Goal: Task Accomplishment & Management: Use online tool/utility

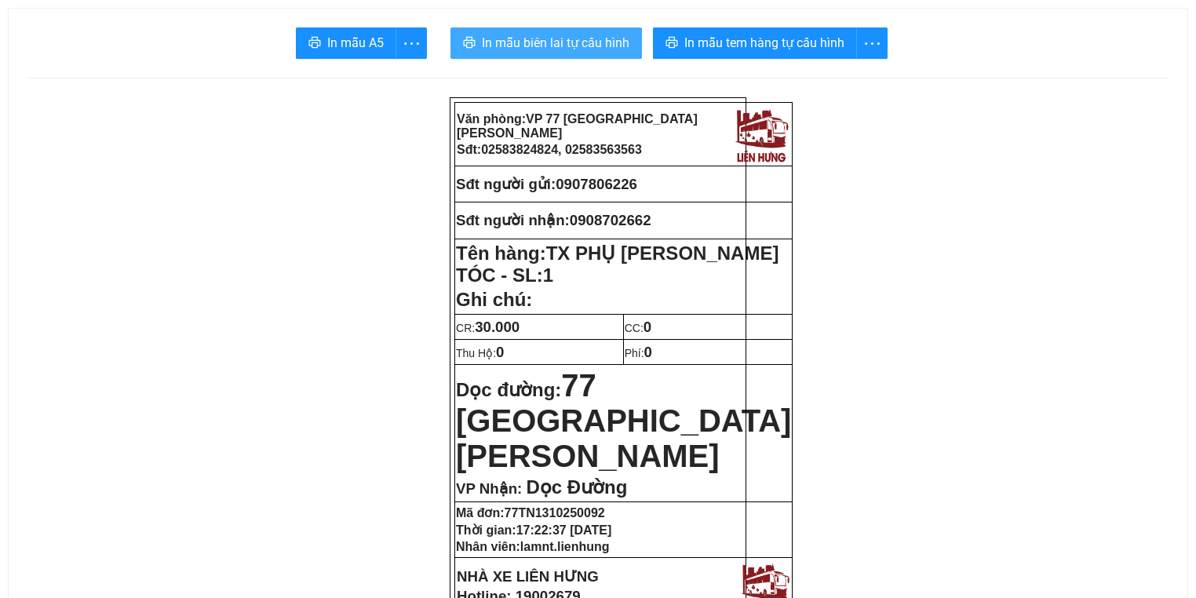
click at [535, 30] on button "In mẫu biên lai tự cấu hình" at bounding box center [547, 42] width 192 height 31
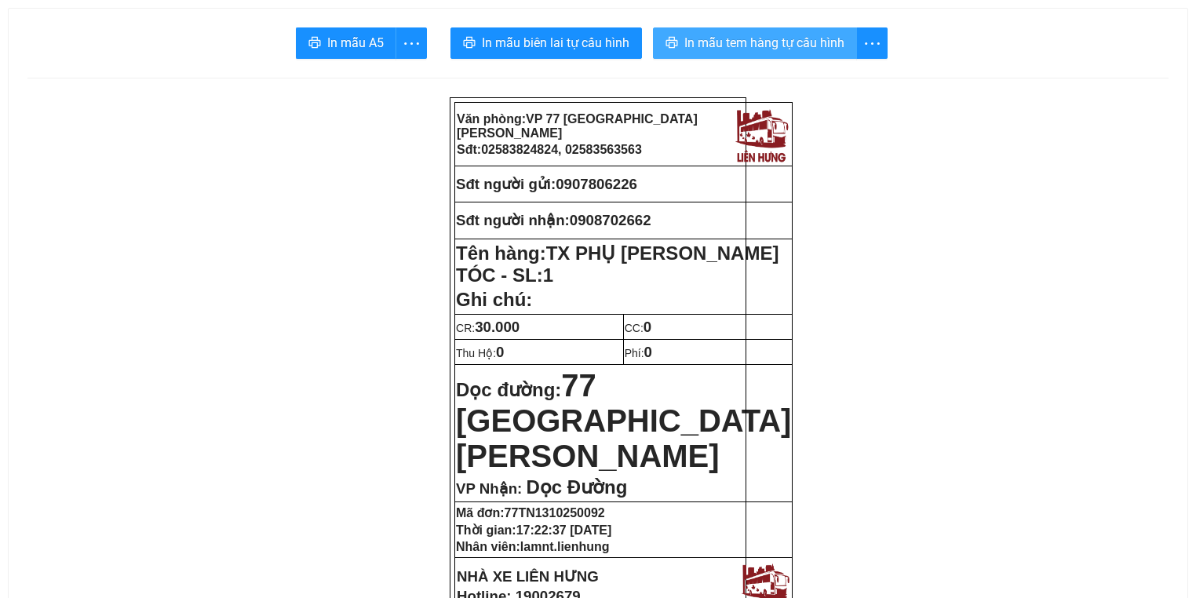
drag, startPoint x: 691, startPoint y: 46, endPoint x: 550, endPoint y: 394, distance: 375.8
click at [691, 46] on span "In mẫu tem hàng tự cấu hình" at bounding box center [765, 43] width 160 height 20
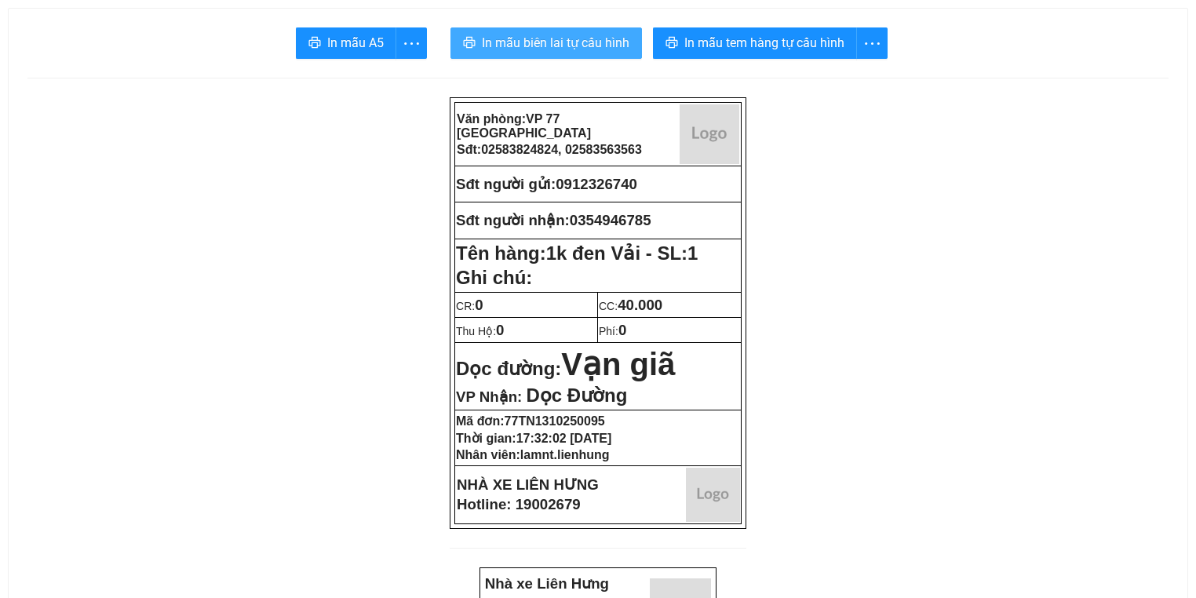
click at [544, 50] on span "In mẫu biên lai tự cấu hình" at bounding box center [556, 43] width 148 height 20
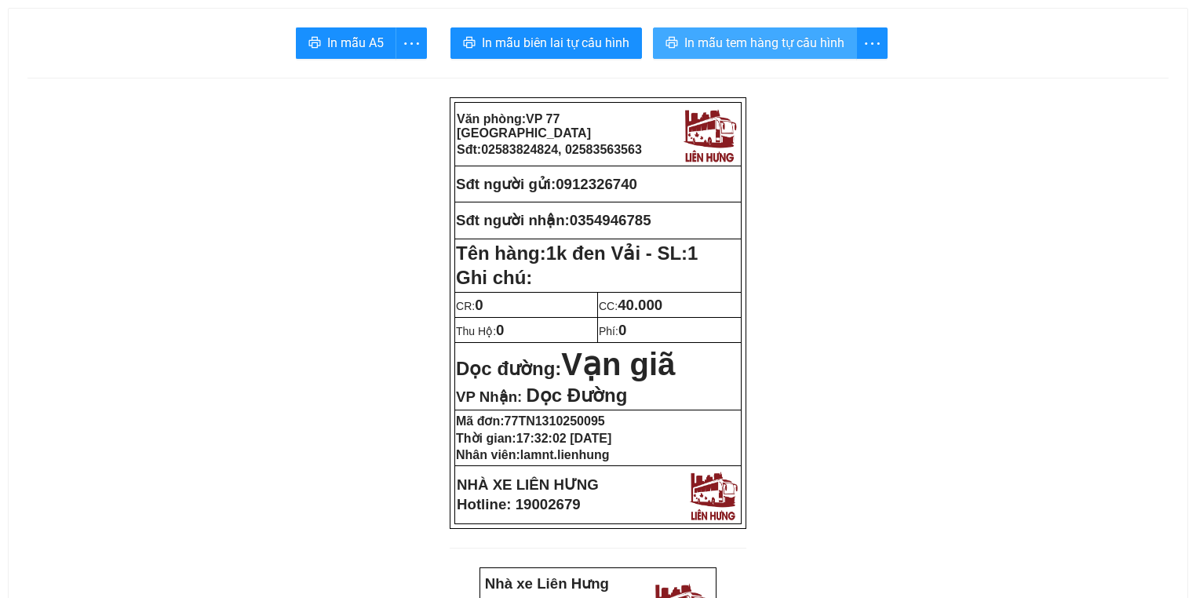
click at [721, 37] on span "In mẫu tem hàng tự cấu hình" at bounding box center [765, 43] width 160 height 20
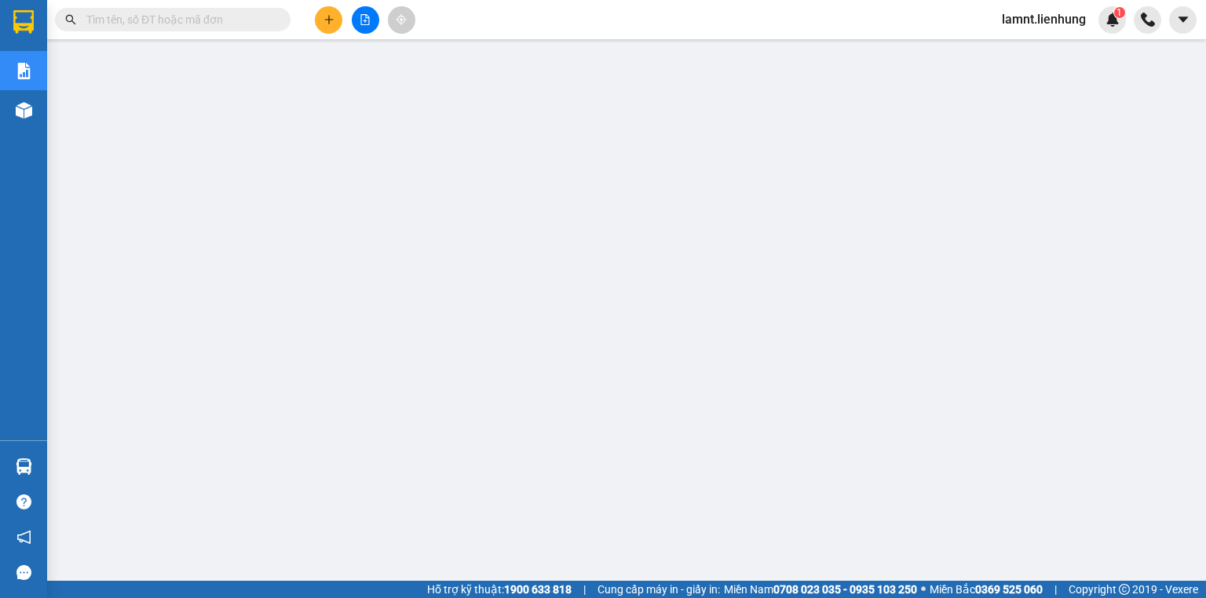
click at [367, 27] on button at bounding box center [365, 19] width 27 height 27
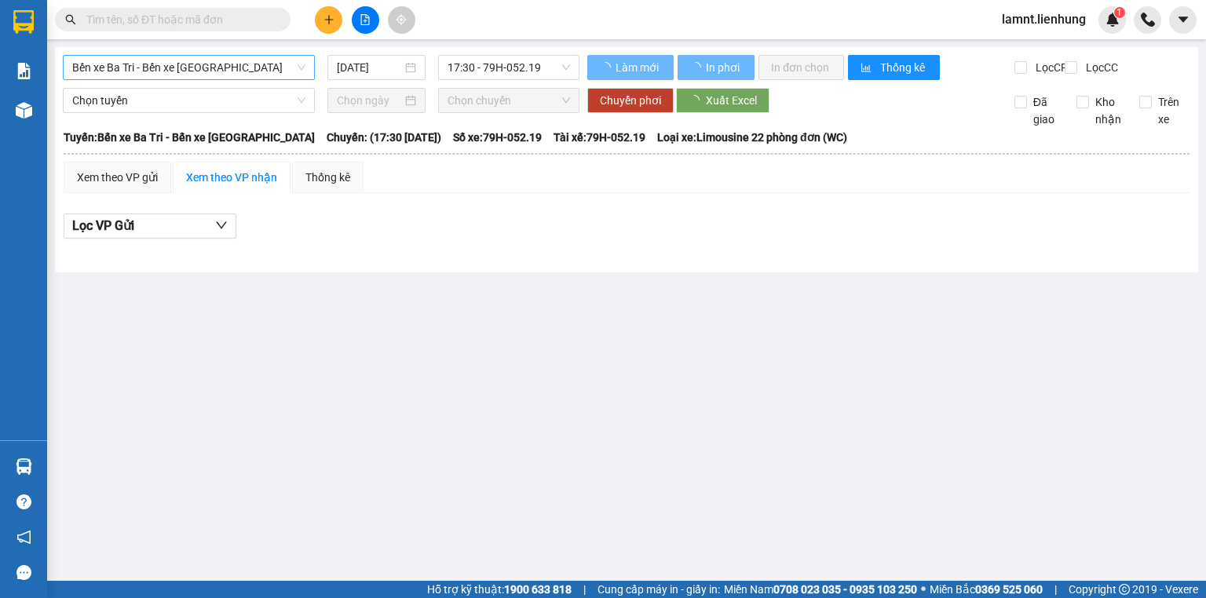
click at [248, 66] on span "Bến xe Ba Tri - Bến xe Vạn Ninh" at bounding box center [188, 68] width 233 height 24
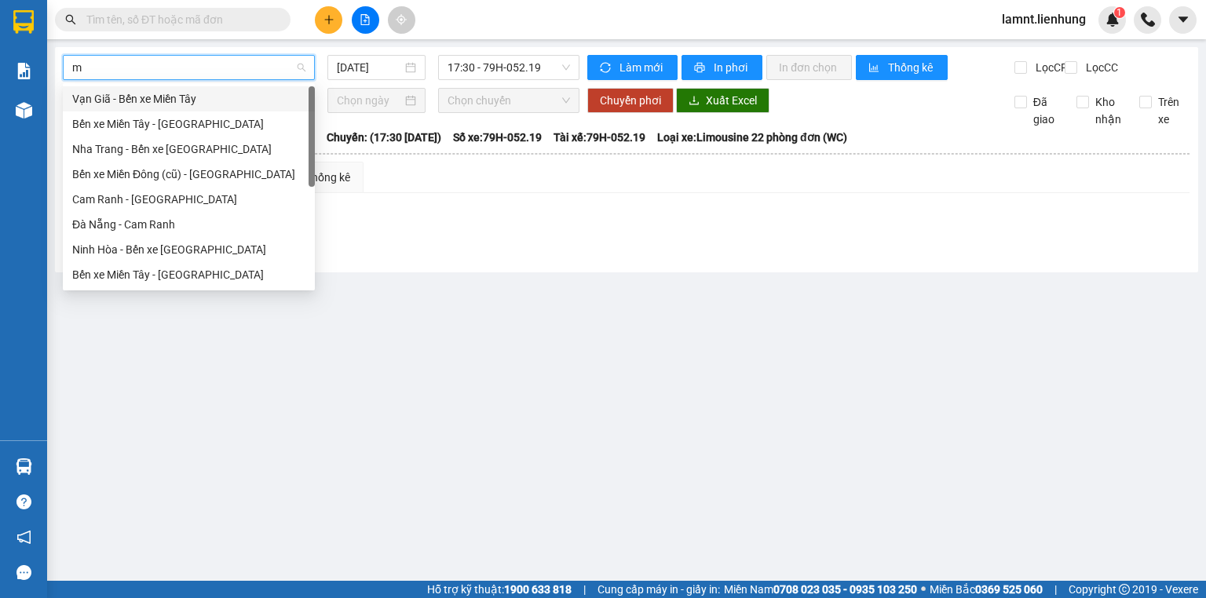
type input "mi"
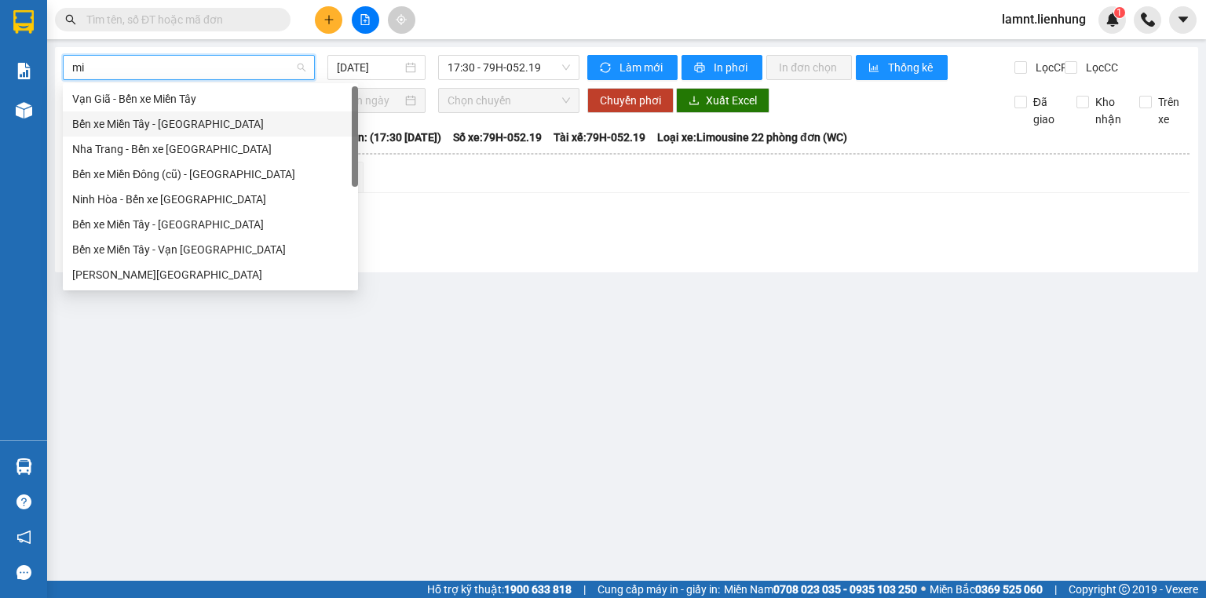
click at [201, 126] on div "Bến xe Miền Tây - Nha Trang" at bounding box center [210, 123] width 276 height 17
type input "13/10/2025"
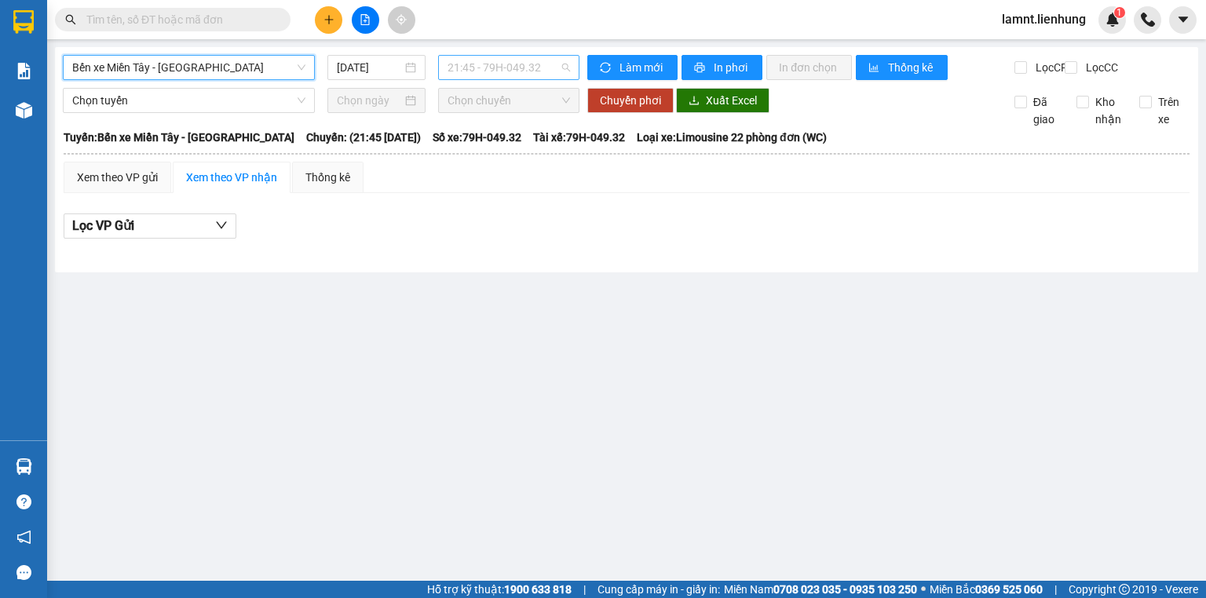
click at [480, 69] on span "21:45 - 79H-049.32" at bounding box center [509, 68] width 123 height 24
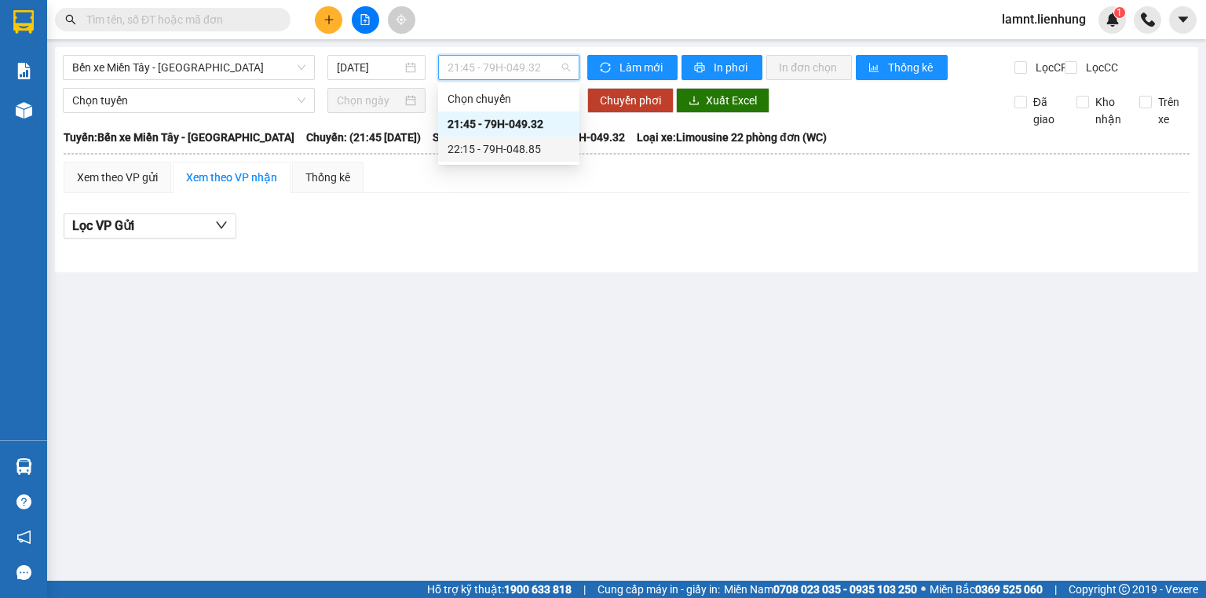
click at [471, 148] on div "22:15 - 79H-048.85" at bounding box center [509, 149] width 122 height 17
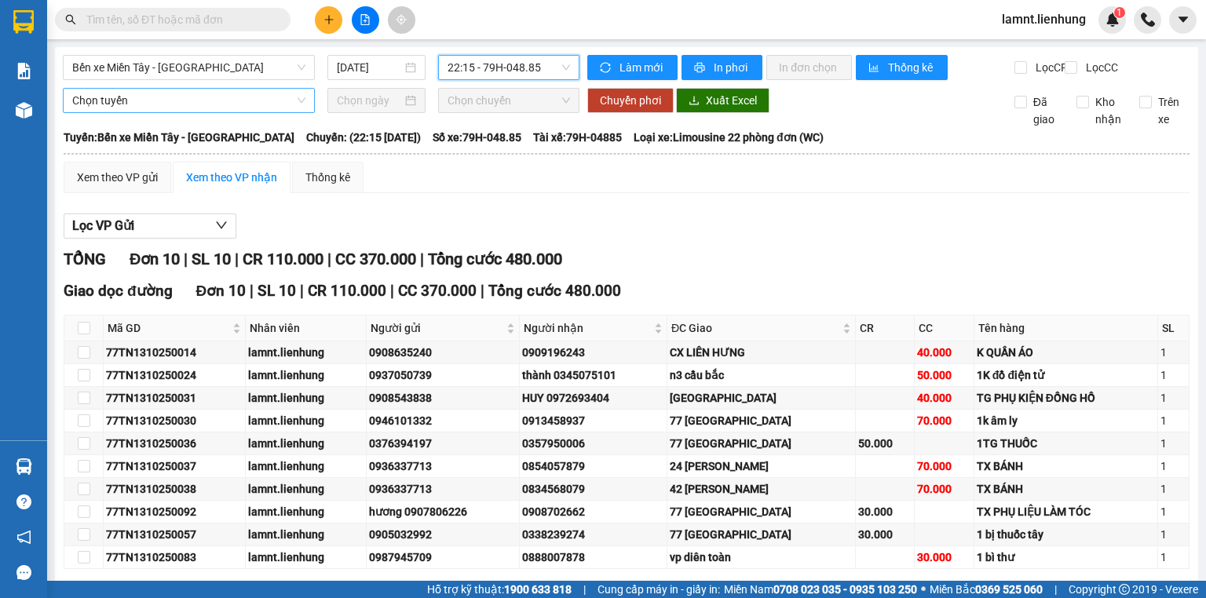
click at [144, 112] on span "Chọn tuyến" at bounding box center [188, 101] width 233 height 24
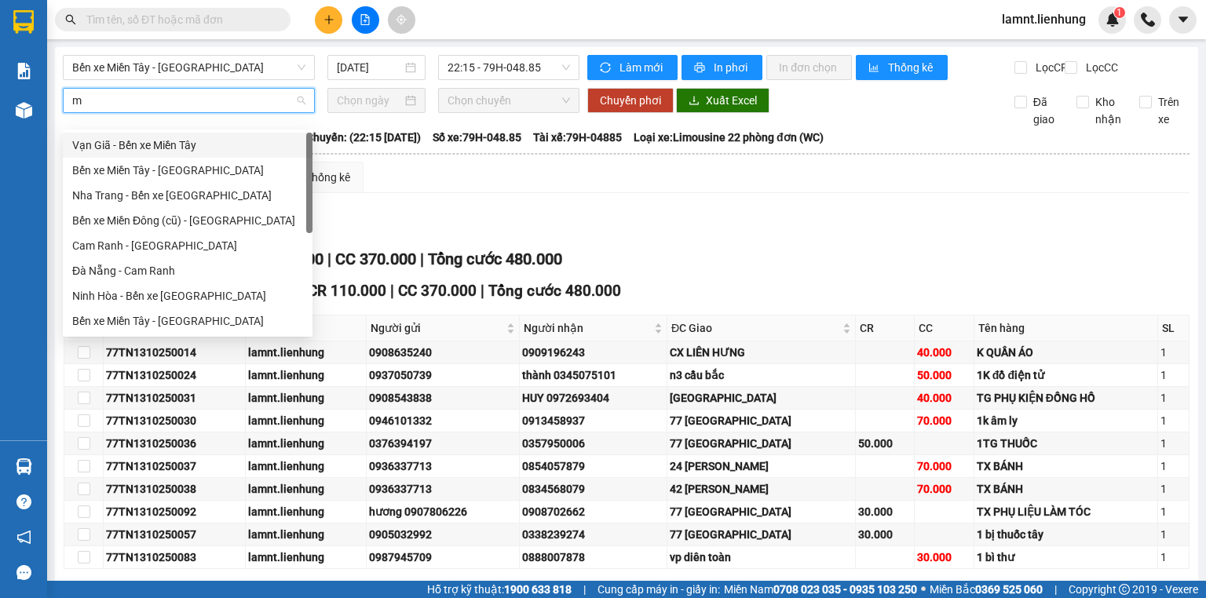
type input "mi"
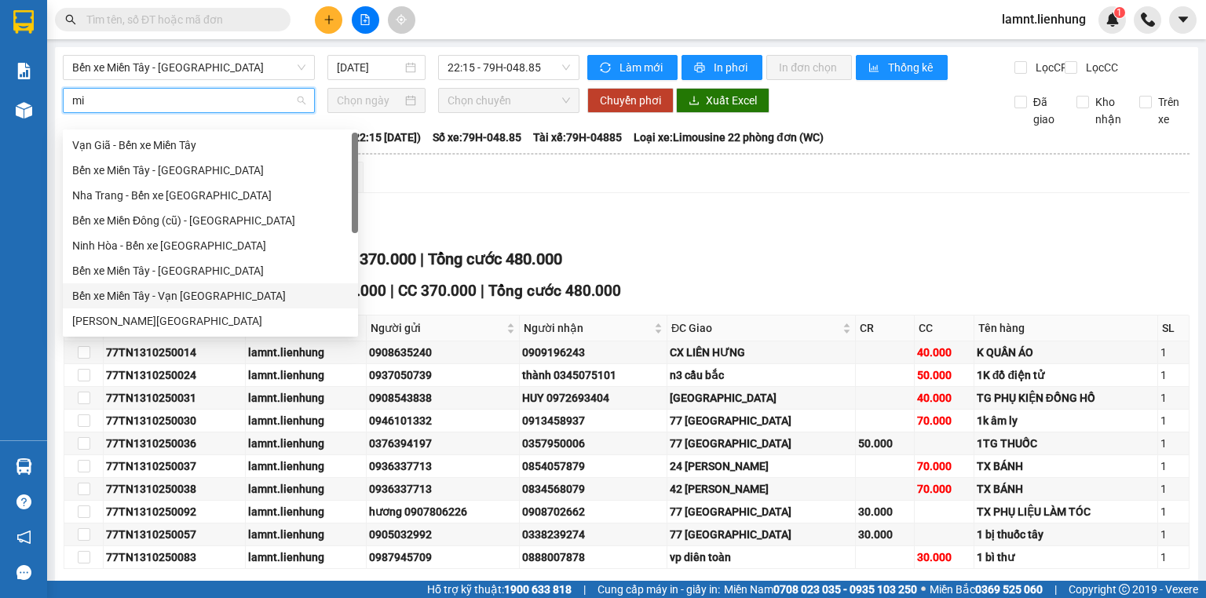
click at [168, 298] on div "Bến xe Miền Tây - Vạn Giã" at bounding box center [210, 295] width 276 height 17
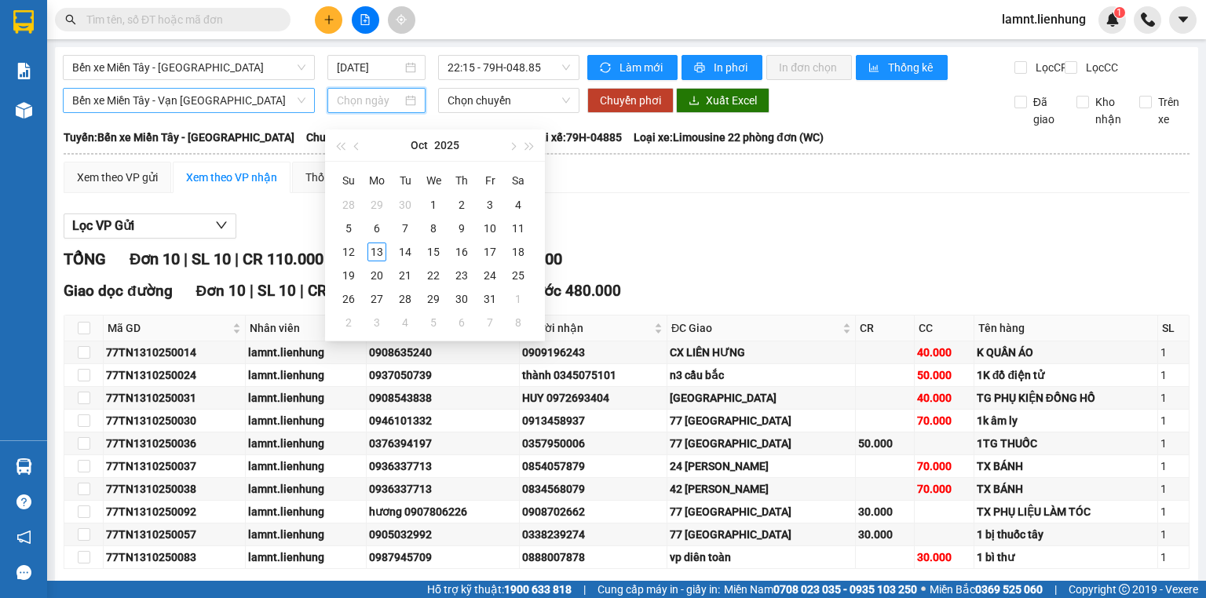
click at [380, 109] on input at bounding box center [369, 100] width 64 height 17
type input "13/10/2025"
click at [378, 251] on div "13" at bounding box center [376, 252] width 19 height 19
type input "13/10/2025"
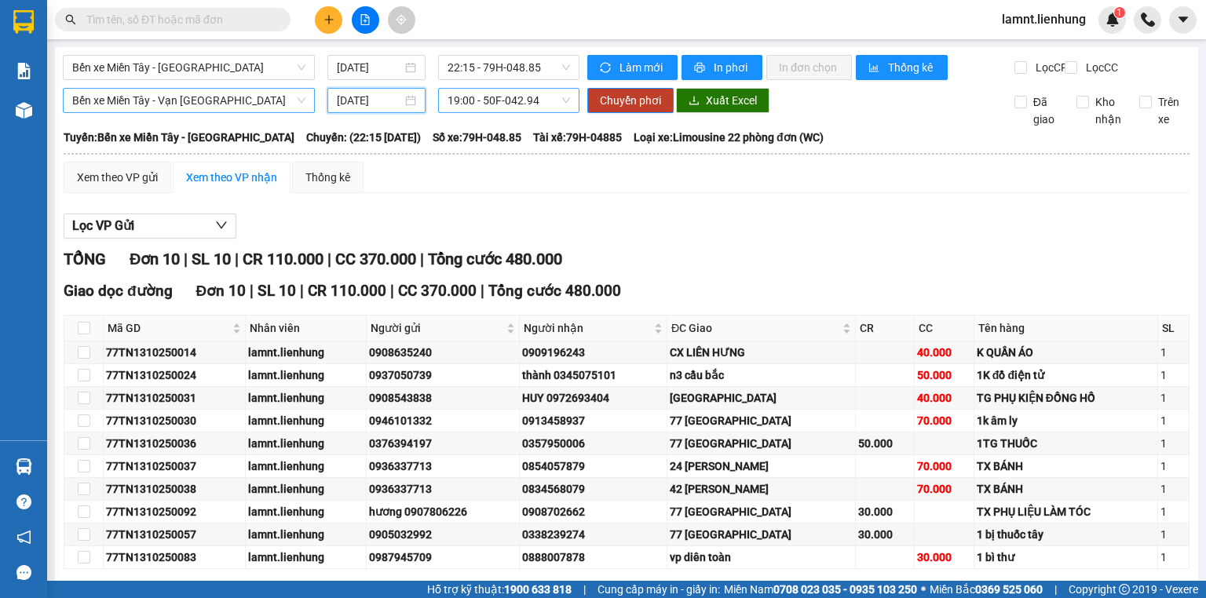
click at [482, 112] on span "19:00 - 50F-042.94" at bounding box center [509, 101] width 123 height 24
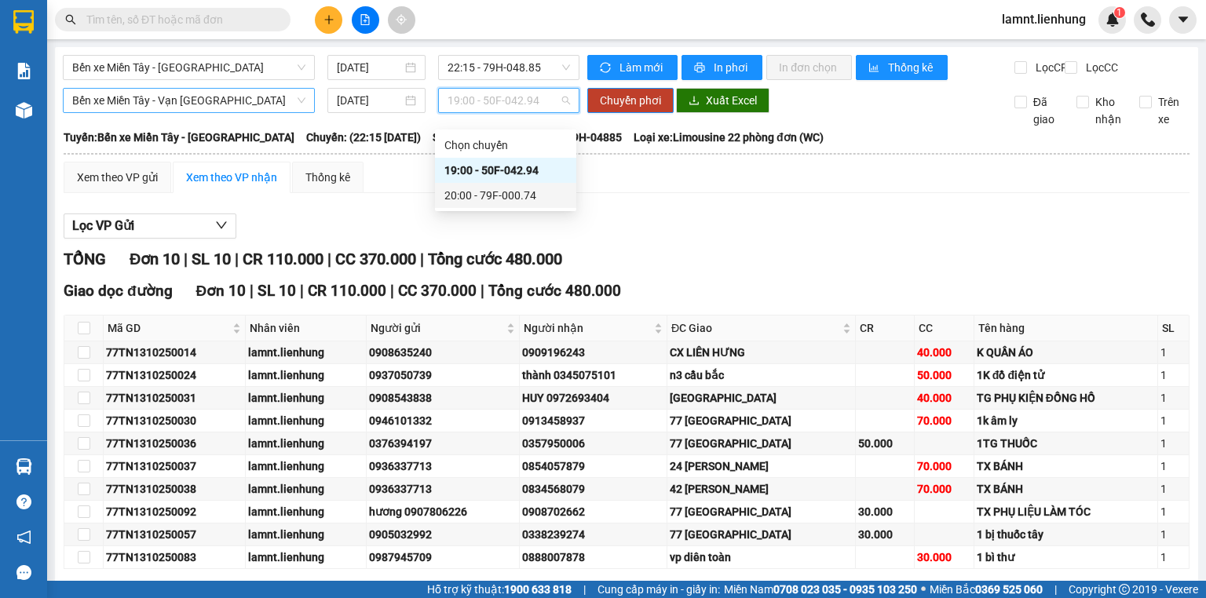
click at [490, 192] on div "20:00 - 79F-000.74" at bounding box center [505, 195] width 122 height 17
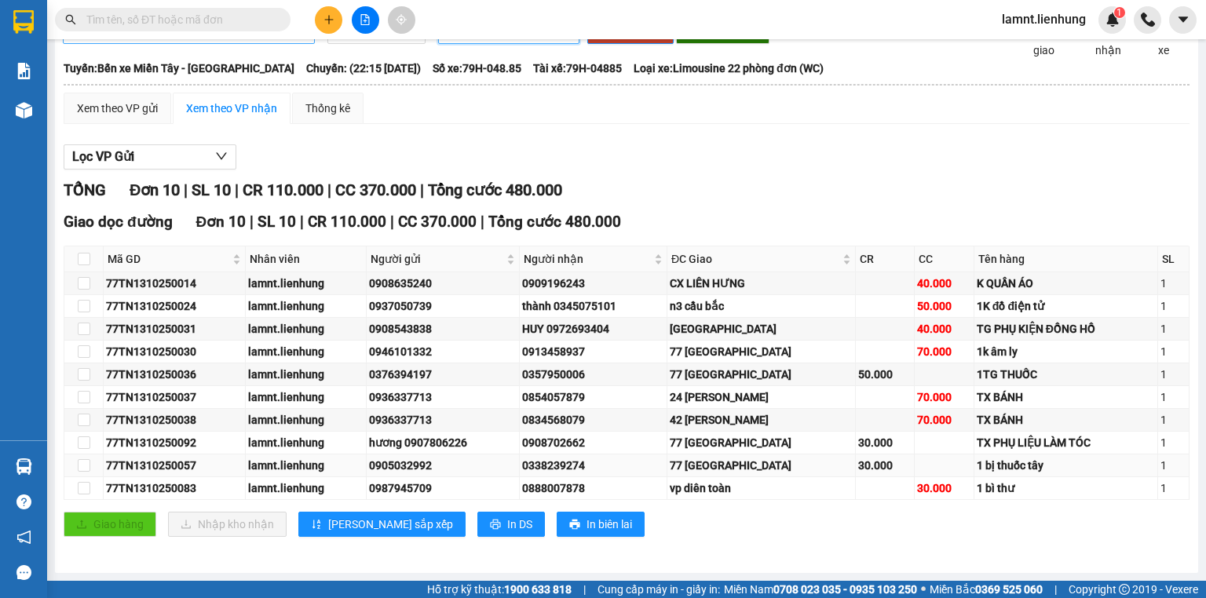
scroll to position [79, 0]
click at [76, 284] on td at bounding box center [83, 283] width 39 height 23
click at [88, 289] on input "checkbox" at bounding box center [84, 283] width 13 height 13
checkbox input "true"
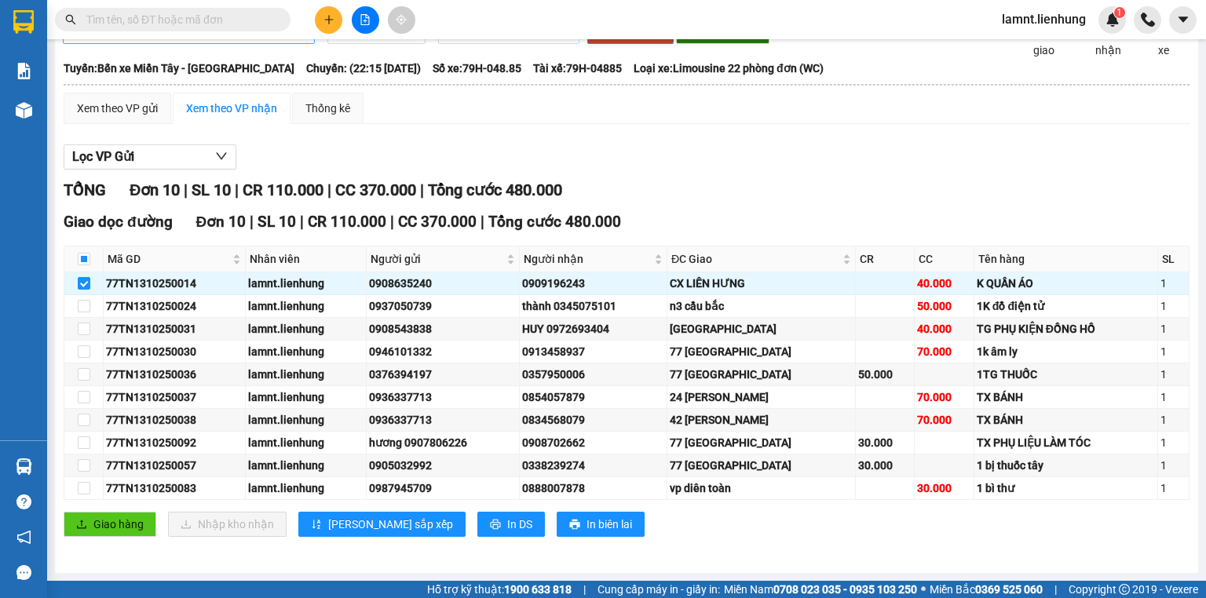
scroll to position [0, 0]
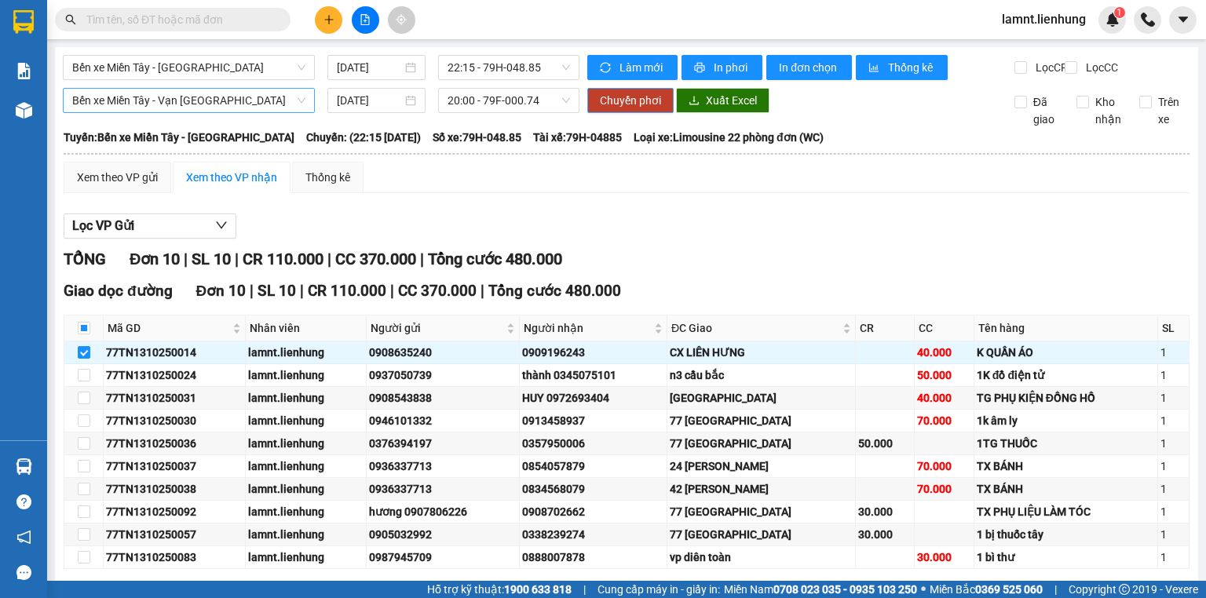
click at [618, 109] on span "Chuyển phơi" at bounding box center [630, 100] width 61 height 17
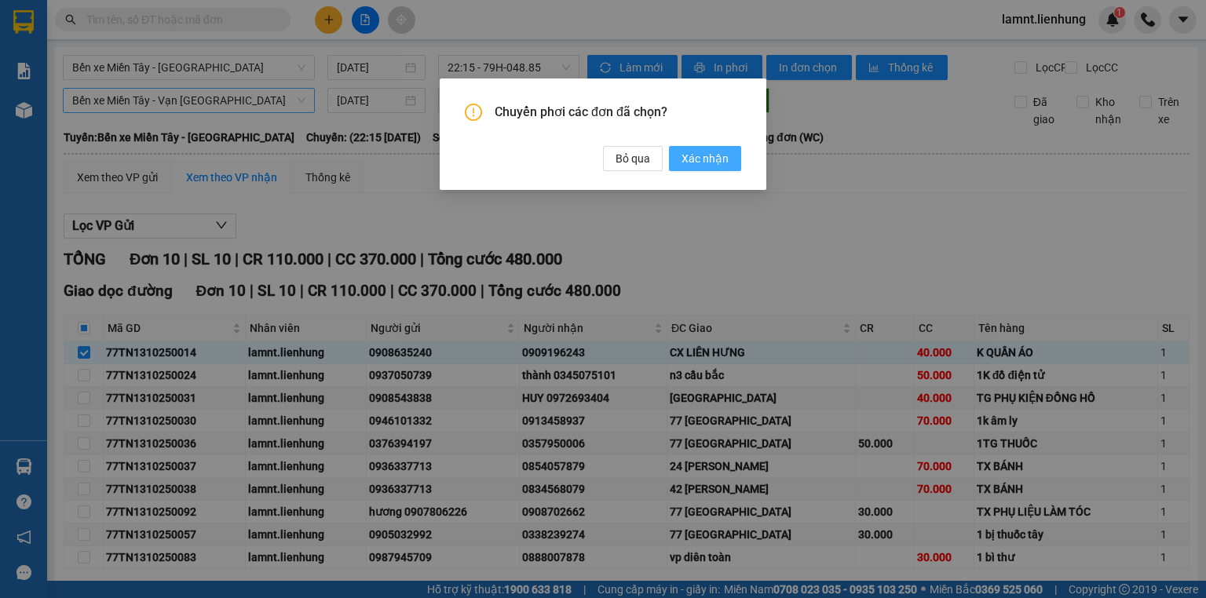
click at [700, 155] on span "Xác nhận" at bounding box center [704, 158] width 47 height 17
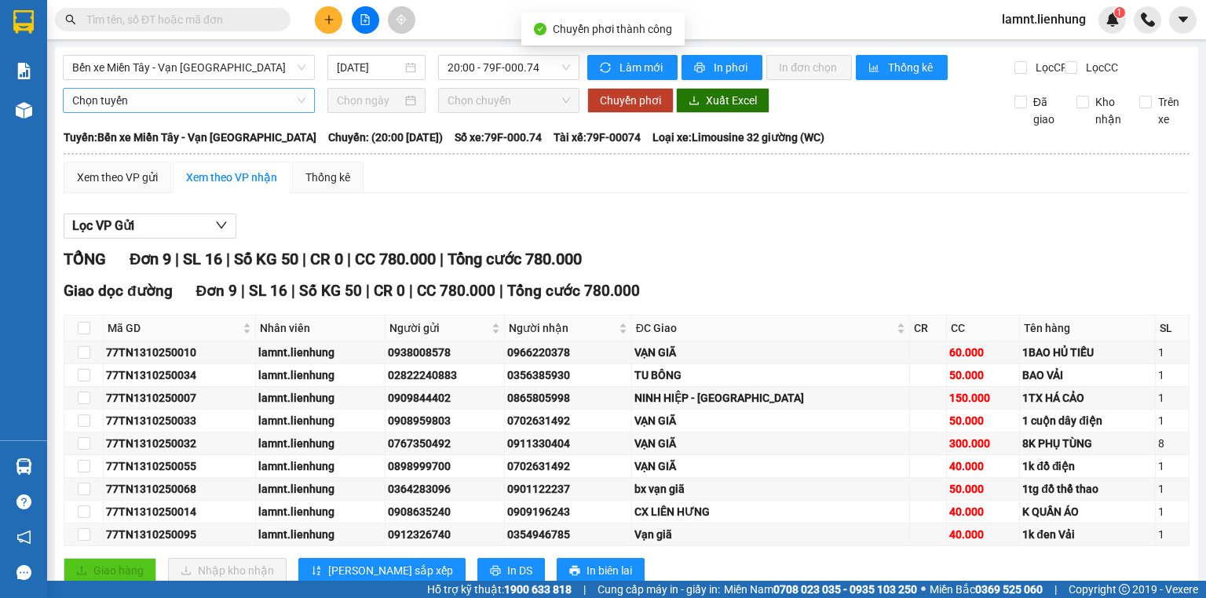
checkbox input "false"
